Goal: Task Accomplishment & Management: Complete application form

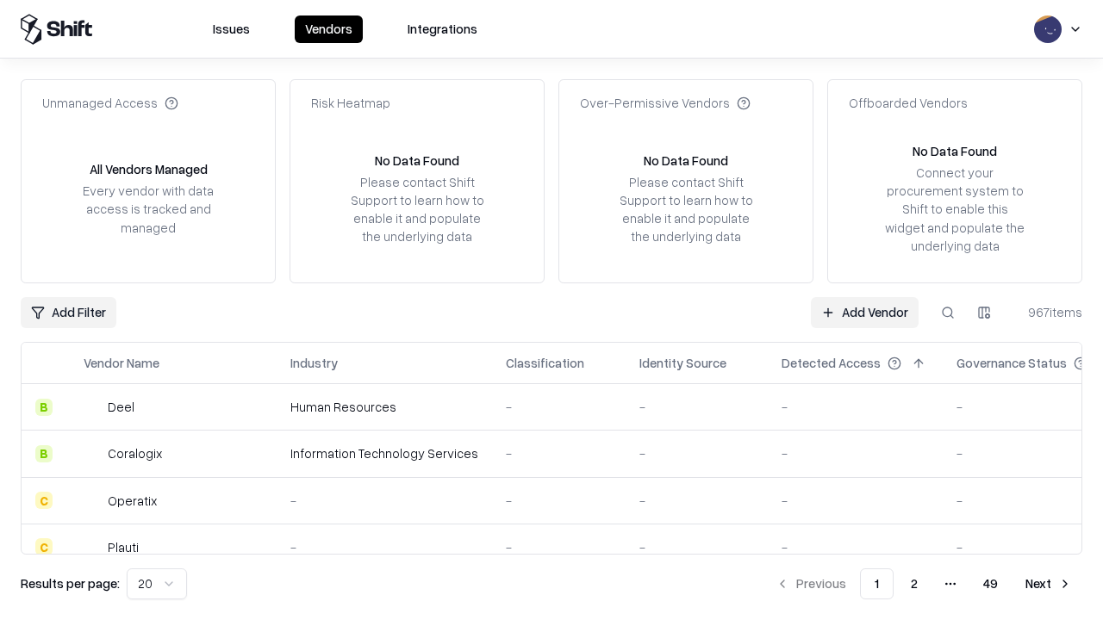
click at [864, 312] on link "Add Vendor" at bounding box center [865, 312] width 108 height 31
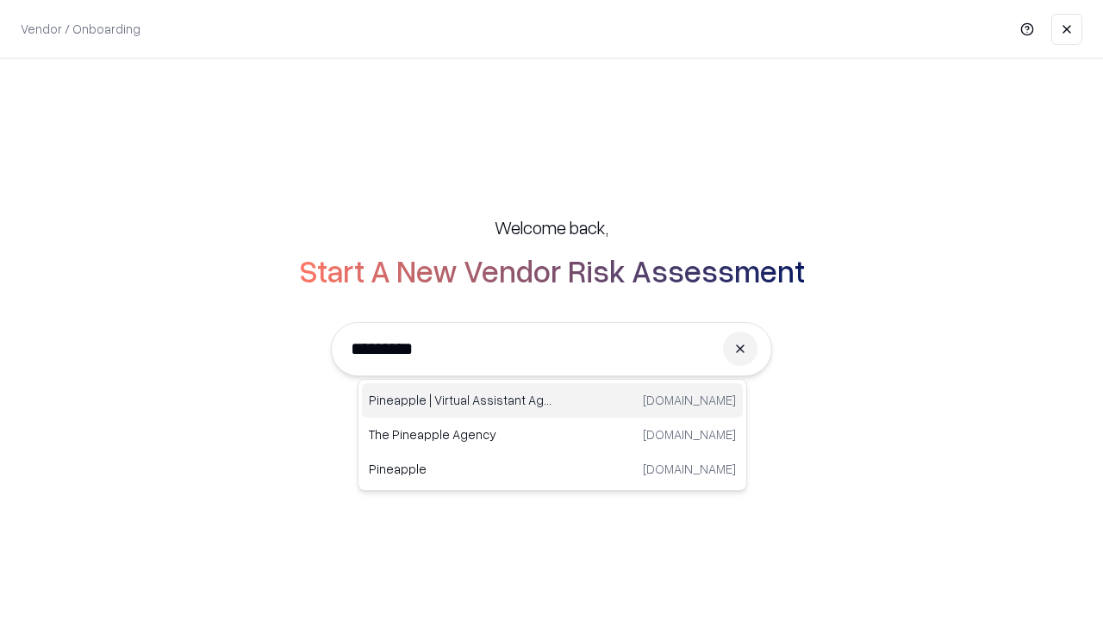
click at [552, 401] on div "Pineapple | Virtual Assistant Agency [DOMAIN_NAME]" at bounding box center [552, 400] width 381 height 34
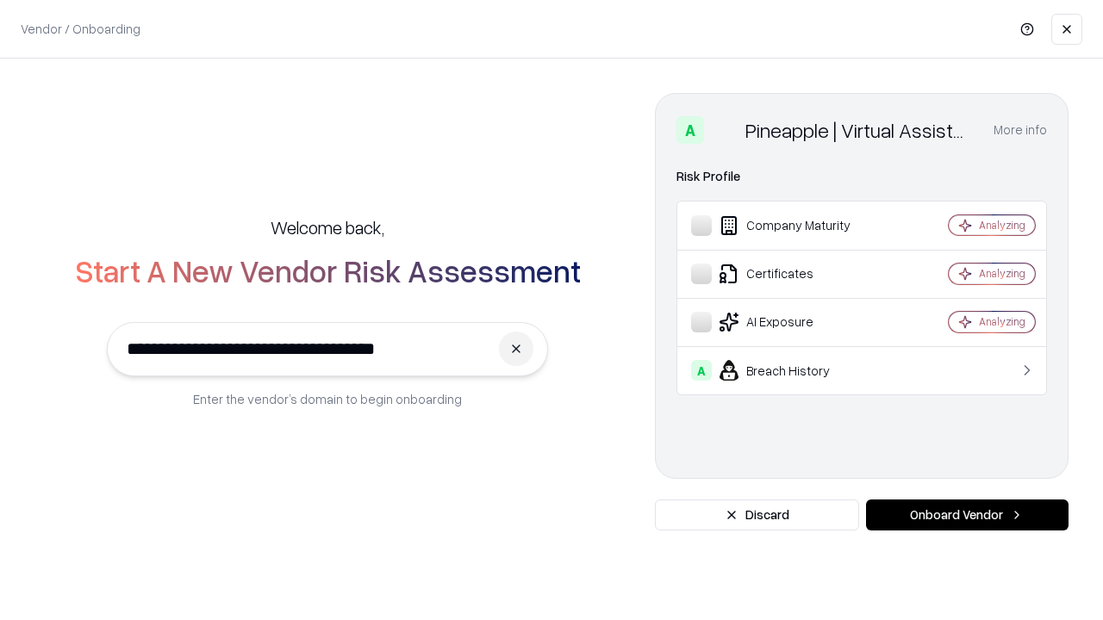
type input "**********"
click at [967, 515] on button "Onboard Vendor" at bounding box center [967, 515] width 202 height 31
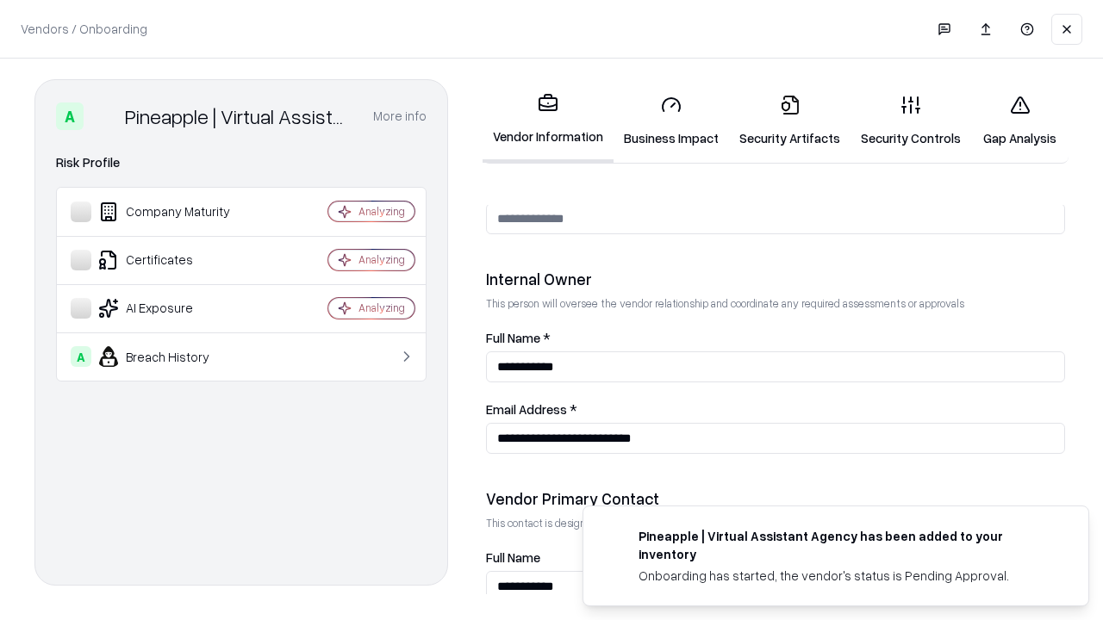
scroll to position [893, 0]
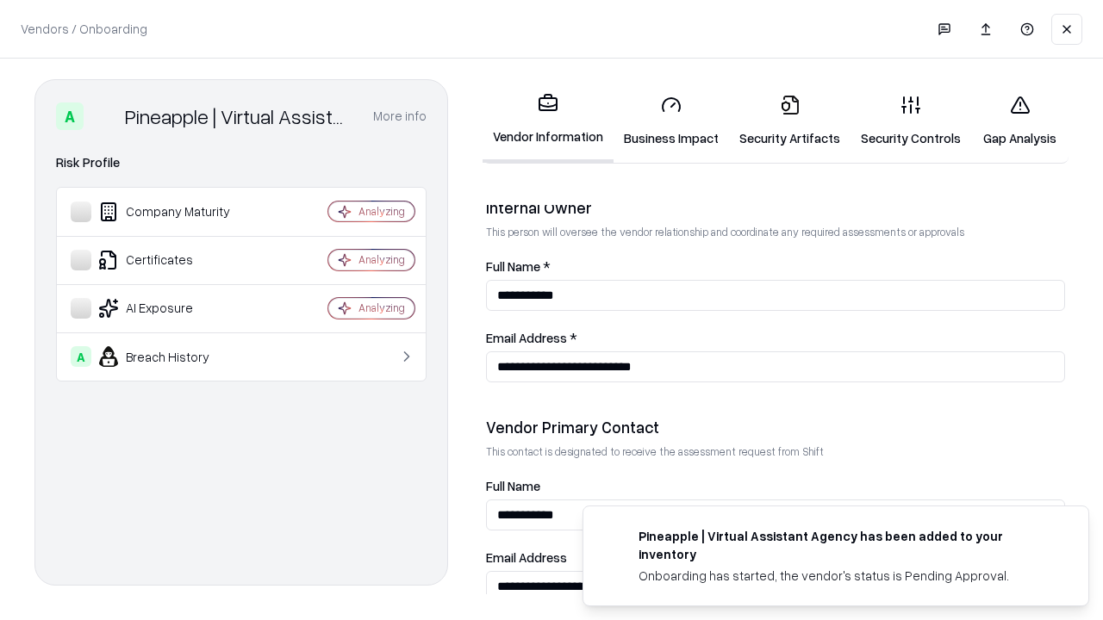
click at [671, 121] on link "Business Impact" at bounding box center [670, 121] width 115 height 80
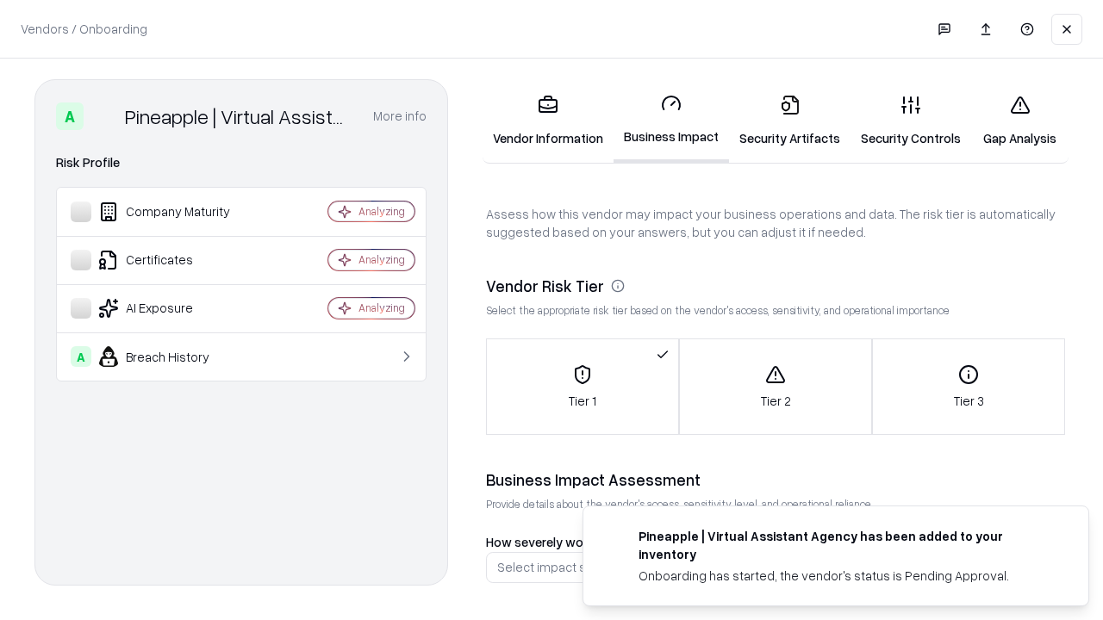
click at [1019, 121] on link "Gap Analysis" at bounding box center [1019, 121] width 97 height 80
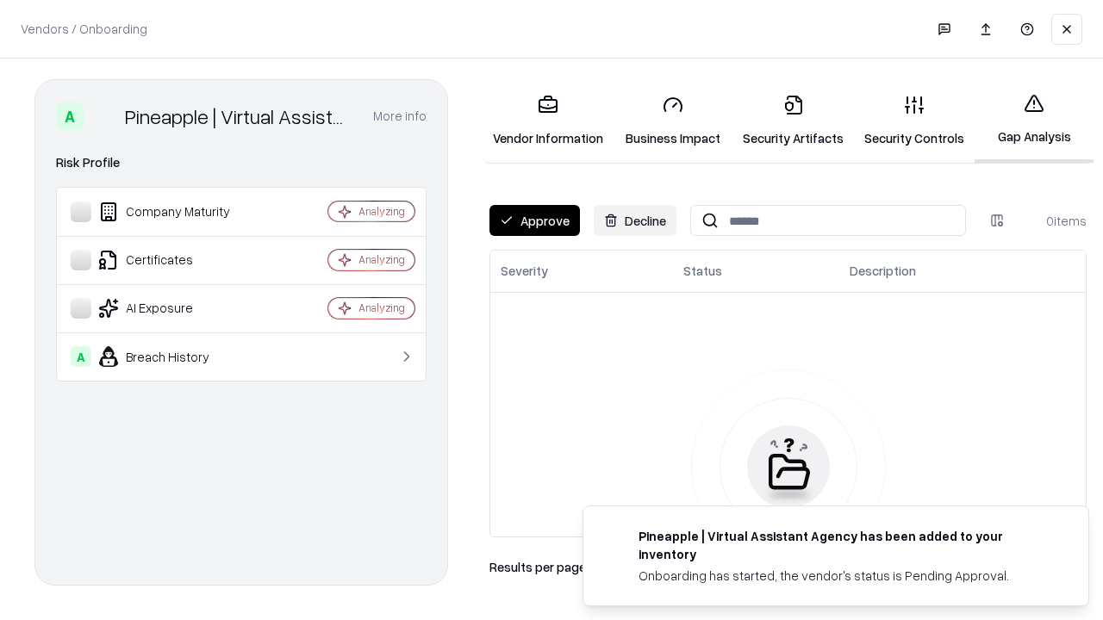
click at [534, 221] on button "Approve" at bounding box center [534, 220] width 90 height 31
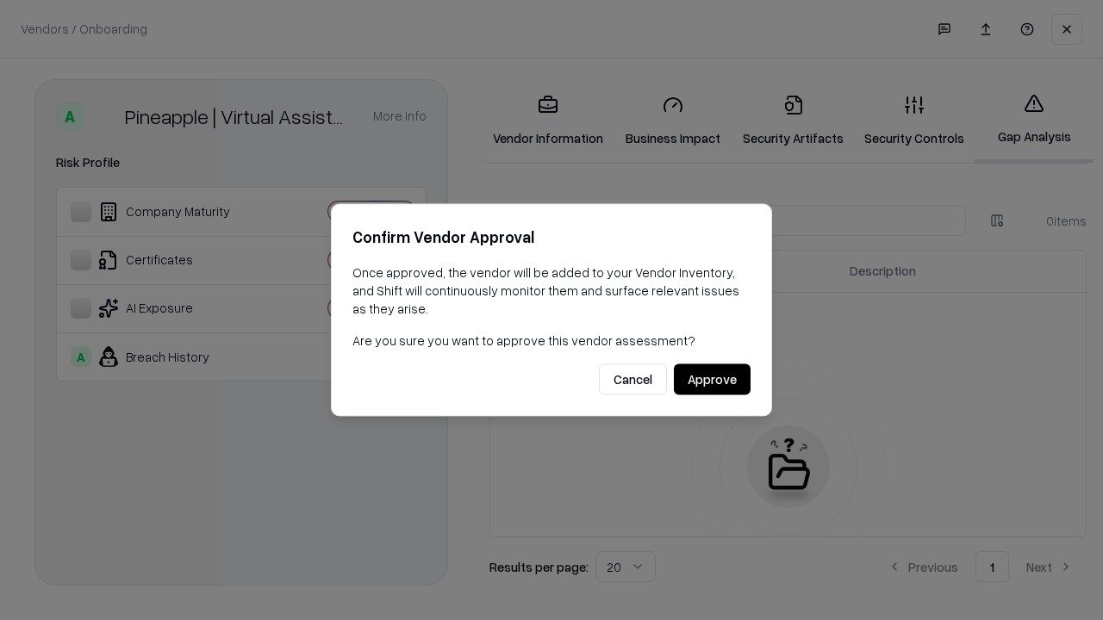
click at [712, 379] on button "Approve" at bounding box center [712, 379] width 77 height 31
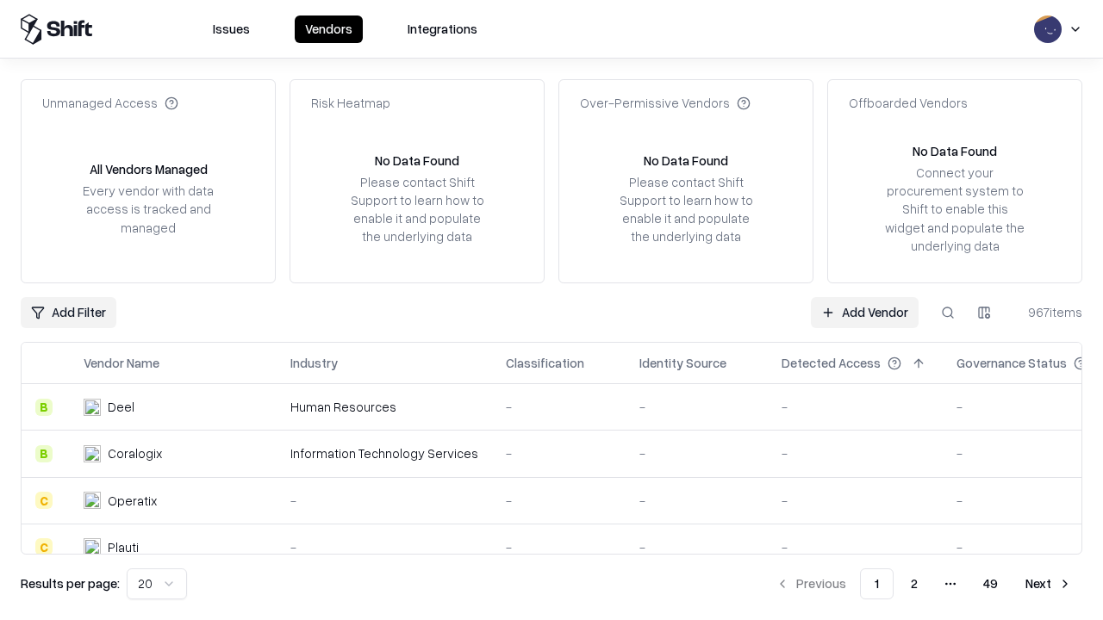
type input "**********"
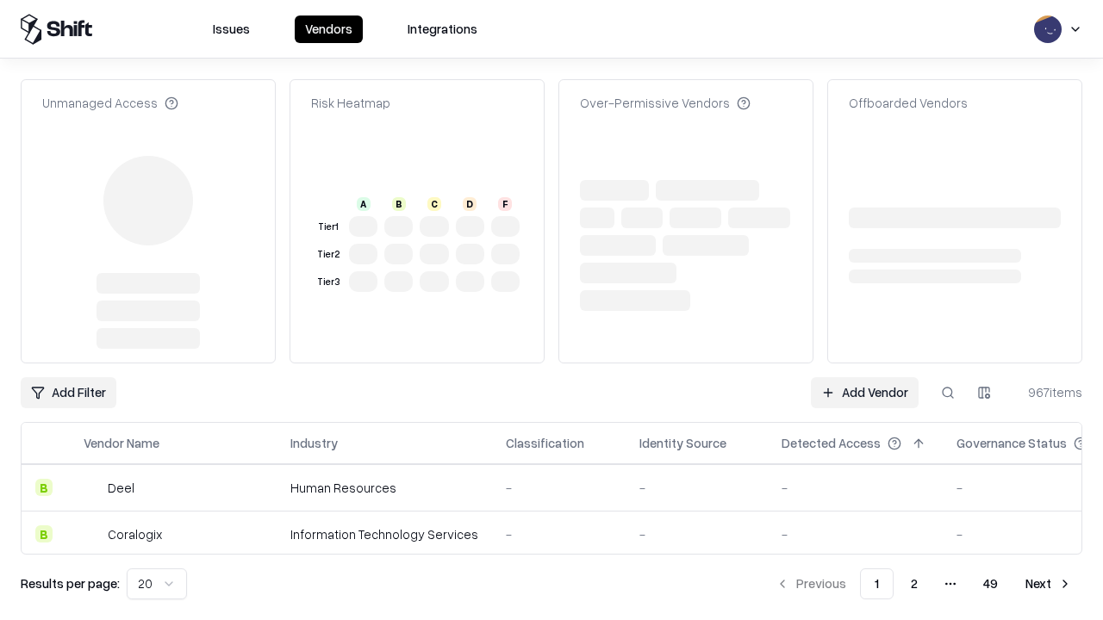
click at [864, 377] on link "Add Vendor" at bounding box center [865, 392] width 108 height 31
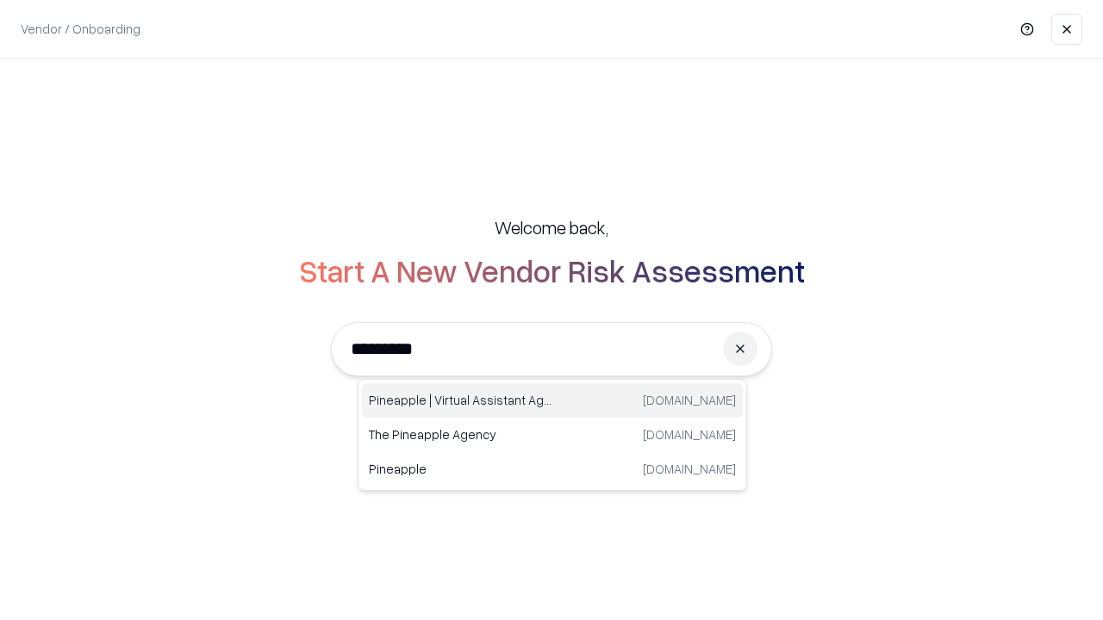
click at [552, 401] on div "Pineapple | Virtual Assistant Agency [DOMAIN_NAME]" at bounding box center [552, 400] width 381 height 34
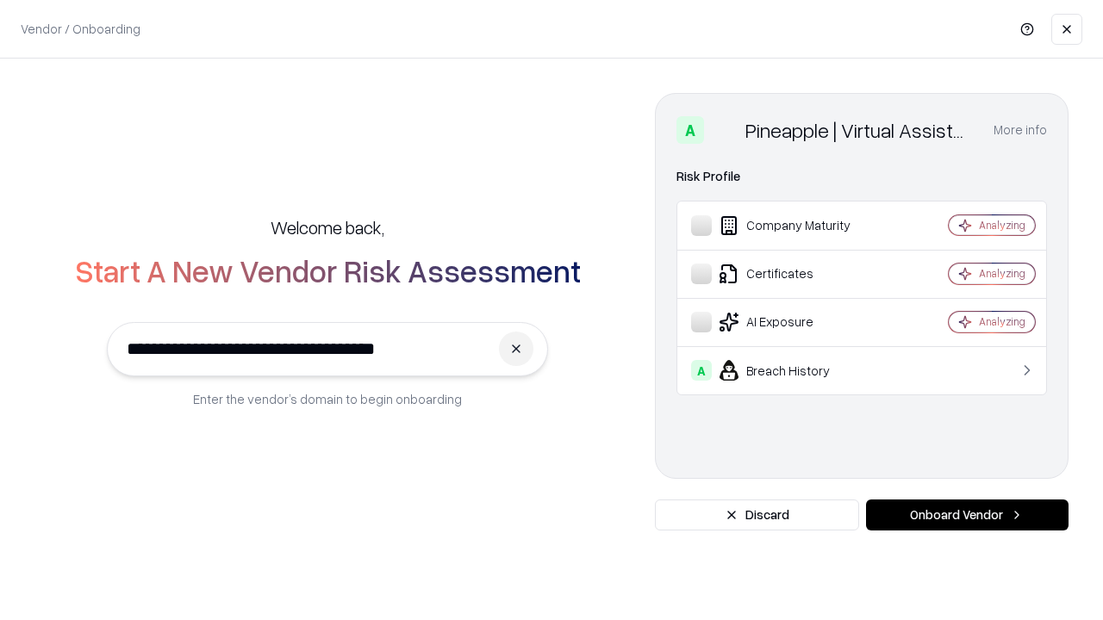
type input "**********"
click at [967, 515] on button "Onboard Vendor" at bounding box center [967, 515] width 202 height 31
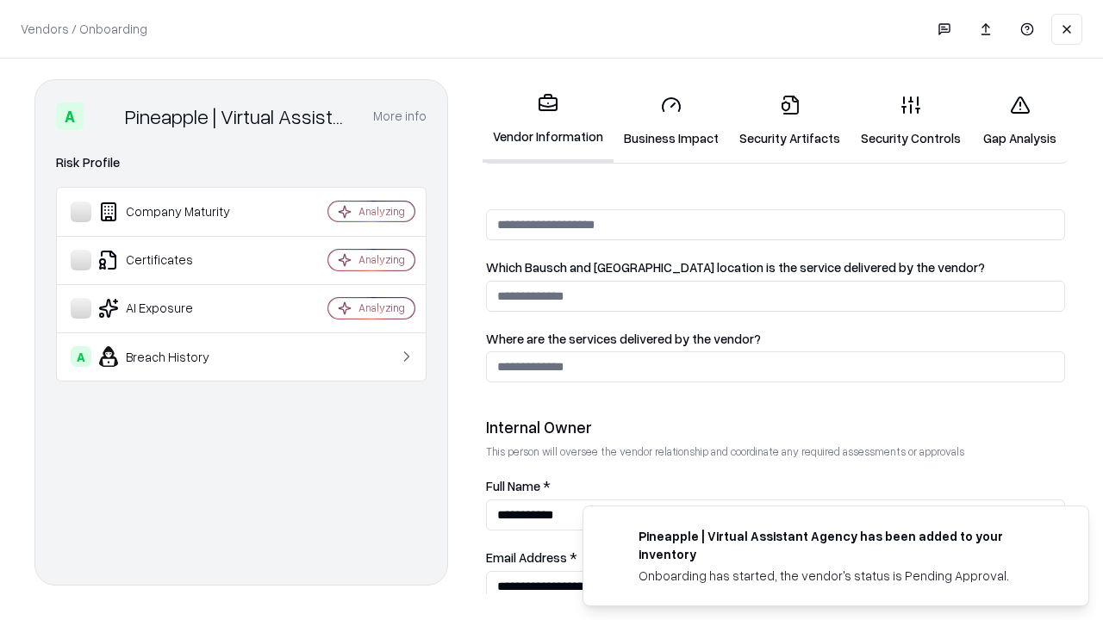
scroll to position [893, 0]
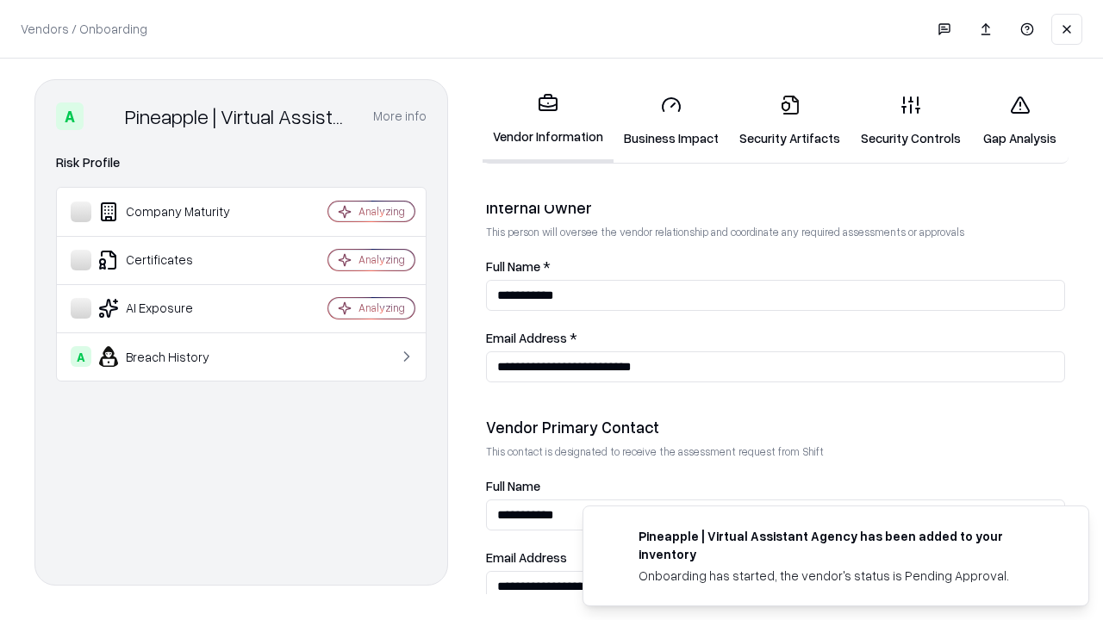
click at [1019, 121] on link "Gap Analysis" at bounding box center [1019, 121] width 97 height 80
